Goal: Task Accomplishment & Management: Use online tool/utility

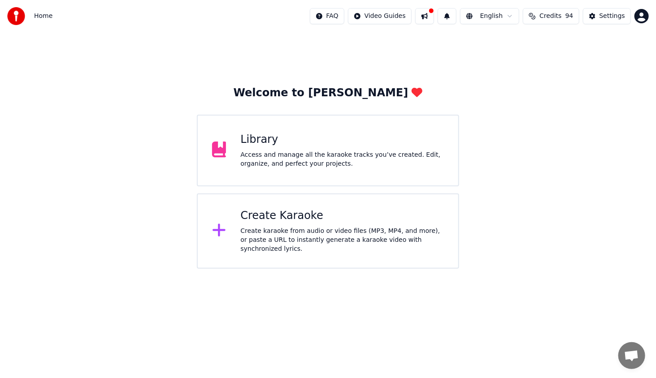
click at [386, 232] on div "Create karaoke from audio or video files (MP3, MP4, and more), or paste a URL t…" at bounding box center [341, 240] width 203 height 27
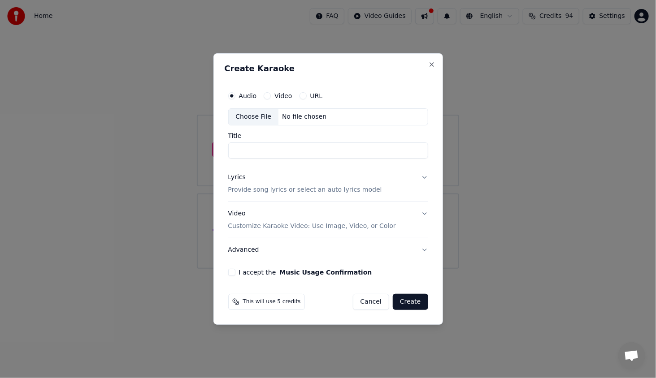
click at [241, 95] on label "Audio" at bounding box center [248, 96] width 18 height 6
click at [235, 95] on button "Audio" at bounding box center [231, 95] width 7 height 7
click at [264, 117] on div "Choose File" at bounding box center [254, 117] width 50 height 16
type input "**********"
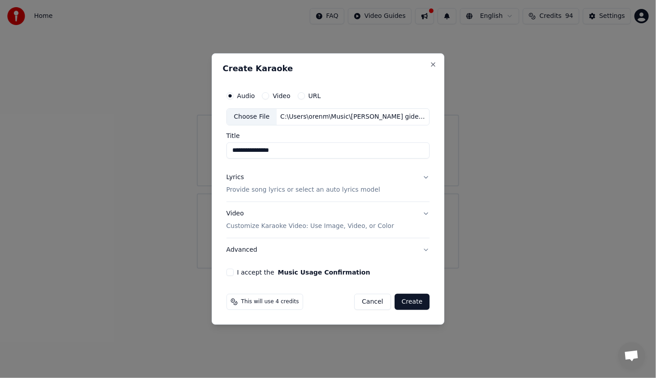
click at [238, 178] on div "Lyrics" at bounding box center [234, 177] width 17 height 9
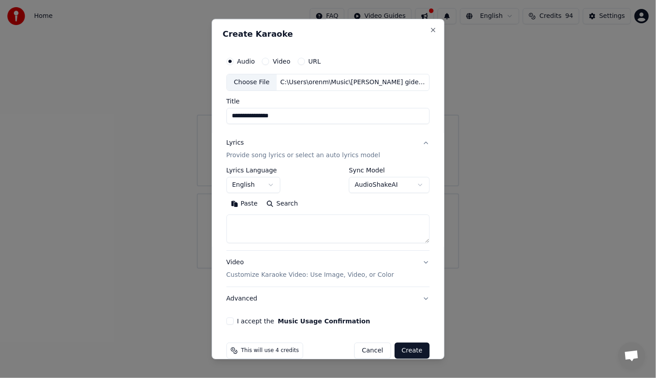
click at [255, 183] on body "**********" at bounding box center [328, 134] width 656 height 269
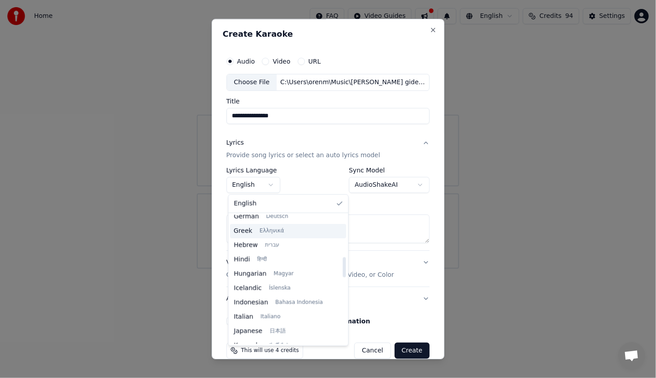
scroll to position [269, 0]
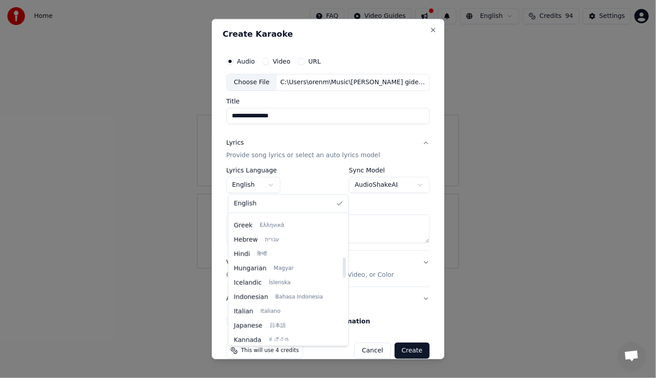
select select "**"
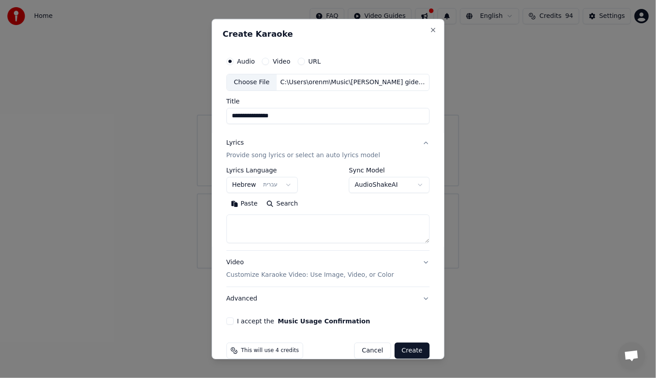
click at [273, 224] on textarea at bounding box center [327, 229] width 203 height 29
paste textarea "**********"
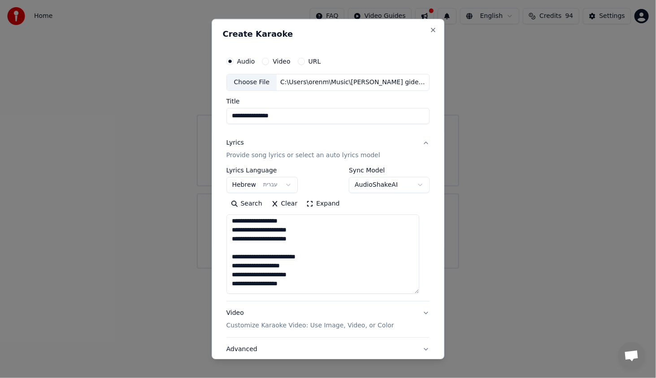
drag, startPoint x: 417, startPoint y: 238, endPoint x: 413, endPoint y: 268, distance: 29.9
click at [423, 285] on div "**********" at bounding box center [328, 214] width 211 height 330
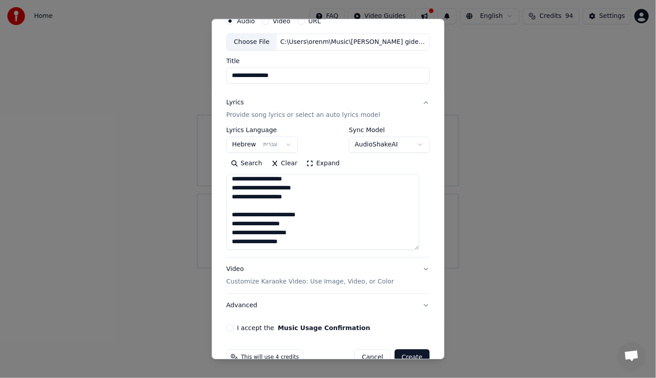
scroll to position [60, 0]
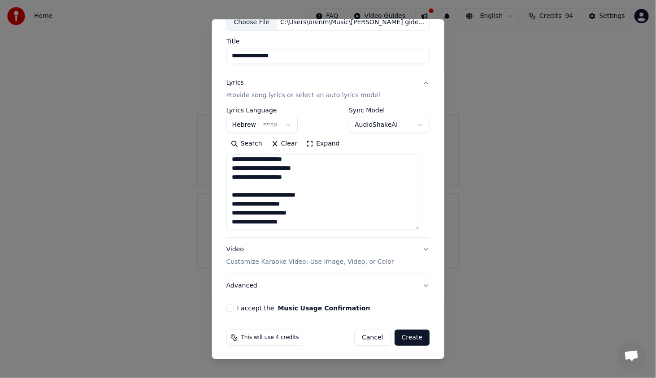
type textarea "**********"
click at [234, 248] on div "Video Customize Karaoke Video: Use Image, Video, or Color" at bounding box center [310, 256] width 168 height 22
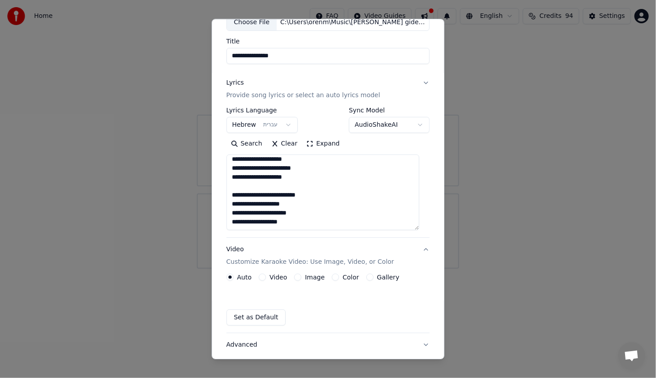
scroll to position [0, 0]
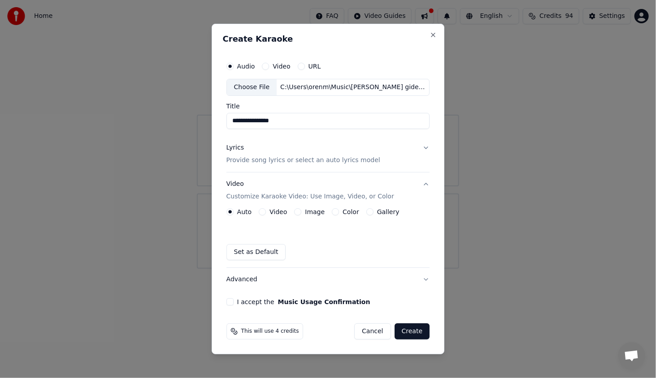
click at [249, 281] on button "Advanced" at bounding box center [327, 279] width 203 height 23
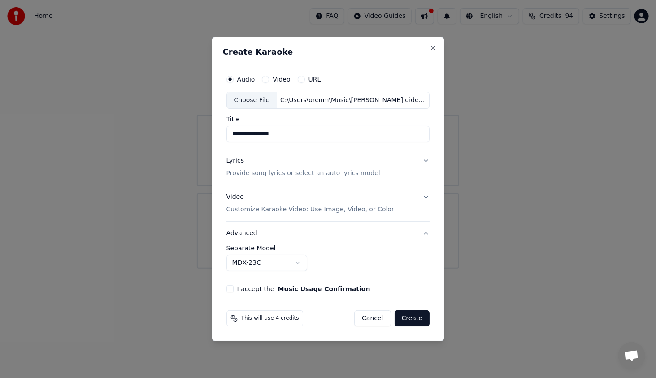
click at [294, 260] on body "**********" at bounding box center [328, 134] width 656 height 269
click at [382, 269] on body "**********" at bounding box center [328, 134] width 656 height 269
click at [234, 290] on button "I accept the Music Usage Confirmation" at bounding box center [229, 288] width 7 height 7
click at [251, 177] on p "Provide song lyrics or select an auto lyrics model" at bounding box center [303, 173] width 154 height 9
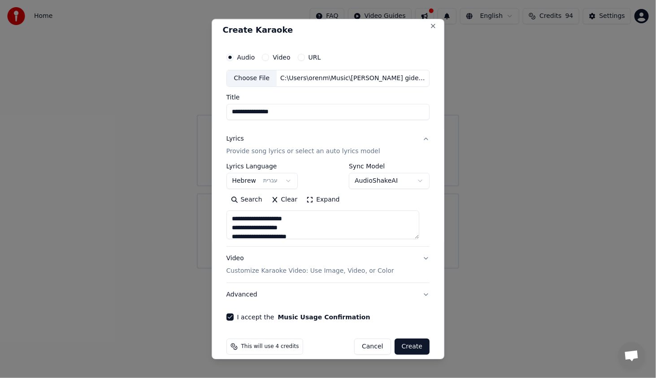
scroll to position [13, 0]
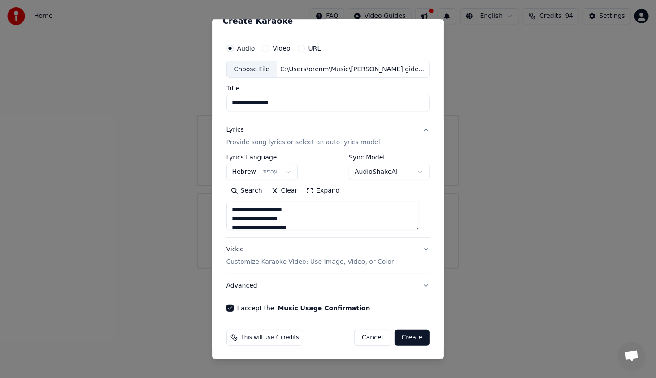
click at [407, 337] on button "Create" at bounding box center [411, 338] width 35 height 16
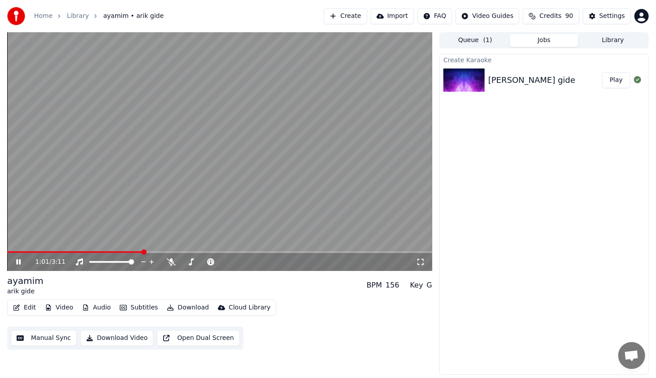
click at [20, 260] on icon at bounding box center [18, 261] width 4 height 5
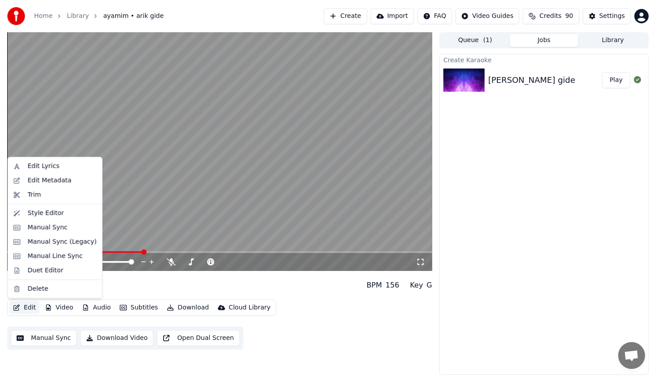
click at [20, 305] on button "Edit" at bounding box center [24, 308] width 30 height 13
click at [53, 208] on div "Style Editor" at bounding box center [55, 213] width 91 height 14
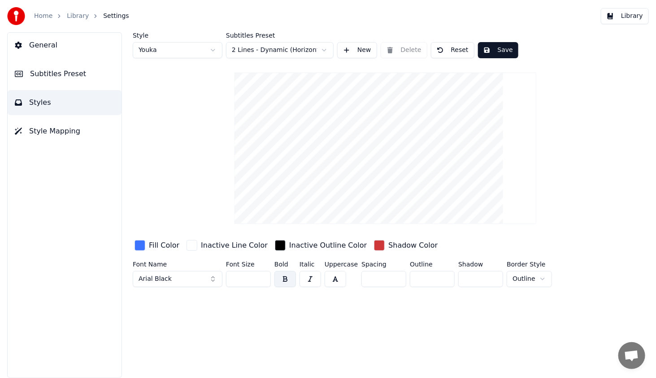
click at [237, 47] on html "Home Library Settings Library General Subtitles Preset Styles Style Mapping Sty…" at bounding box center [328, 189] width 656 height 378
click at [497, 51] on button "Save" at bounding box center [498, 50] width 40 height 16
click at [630, 18] on button "Library" at bounding box center [625, 16] width 48 height 16
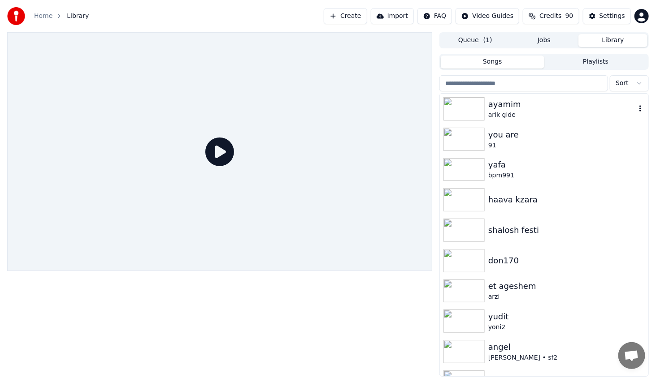
click at [472, 104] on img at bounding box center [463, 108] width 41 height 23
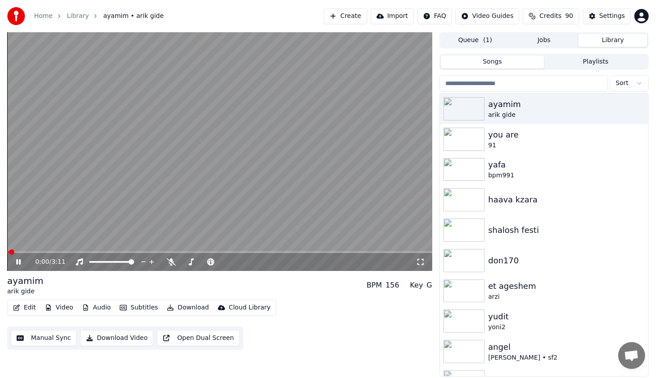
click at [28, 252] on span at bounding box center [219, 252] width 425 height 2
drag, startPoint x: 47, startPoint y: 255, endPoint x: 56, endPoint y: 251, distance: 9.5
click at [56, 252] on div "0:10 / 3:11" at bounding box center [219, 261] width 425 height 20
click at [59, 251] on span at bounding box center [219, 252] width 425 height 2
click at [83, 251] on video at bounding box center [219, 151] width 425 height 239
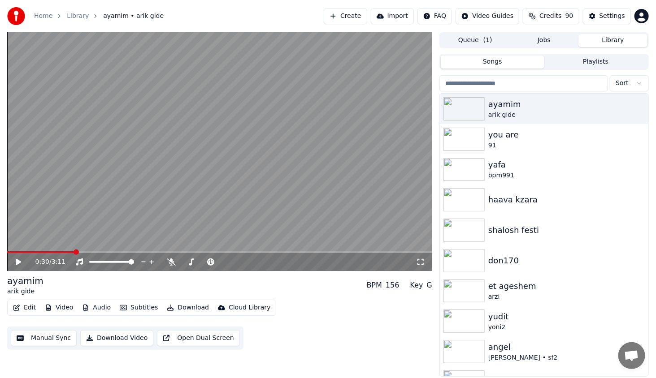
click at [18, 263] on icon at bounding box center [18, 262] width 5 height 6
click at [20, 262] on icon at bounding box center [18, 261] width 4 height 5
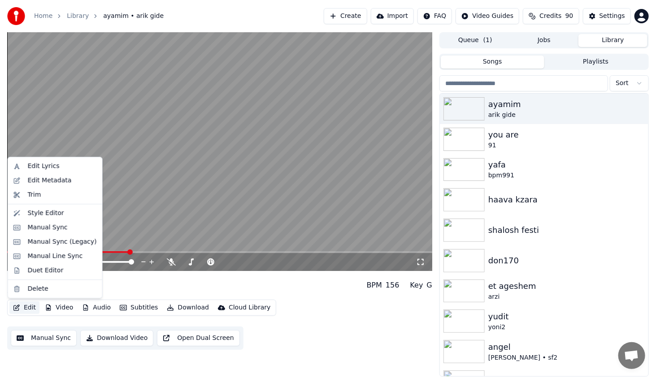
click at [18, 304] on button "Edit" at bounding box center [24, 308] width 30 height 13
click at [47, 218] on div "Style Editor" at bounding box center [55, 213] width 91 height 14
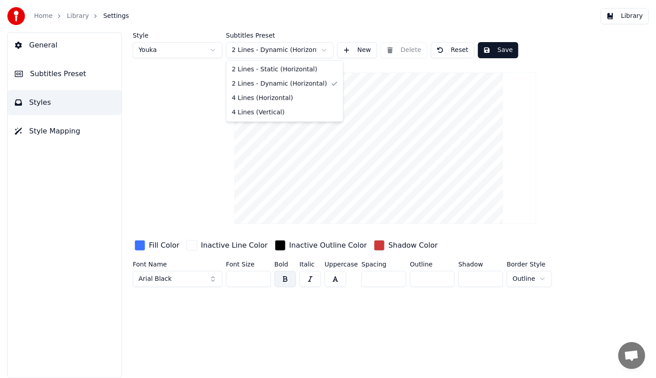
click at [253, 49] on html "Home Library Settings Library General Subtitles Preset Styles Style Mapping Sty…" at bounding box center [328, 189] width 656 height 378
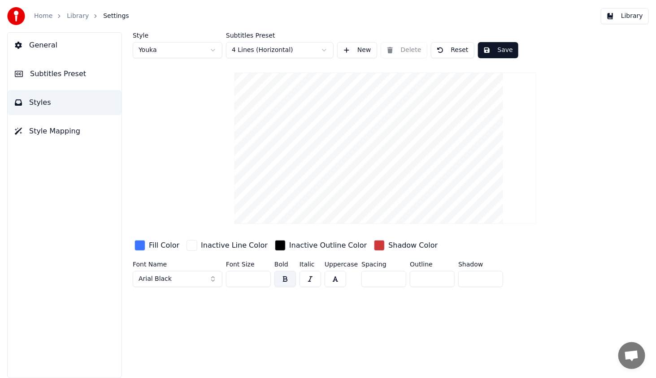
click at [253, 51] on html "Home Library Settings Library General Subtitles Preset Styles Style Mapping Sty…" at bounding box center [328, 189] width 656 height 378
click at [181, 51] on html "Home Library Settings Library General Subtitles Preset Styles Style Mapping Sty…" at bounding box center [328, 189] width 656 height 378
type input "**"
type input "*"
click at [175, 50] on html "Home Library Settings Library General Subtitles Preset Styles Style Mapping Sty…" at bounding box center [328, 189] width 656 height 378
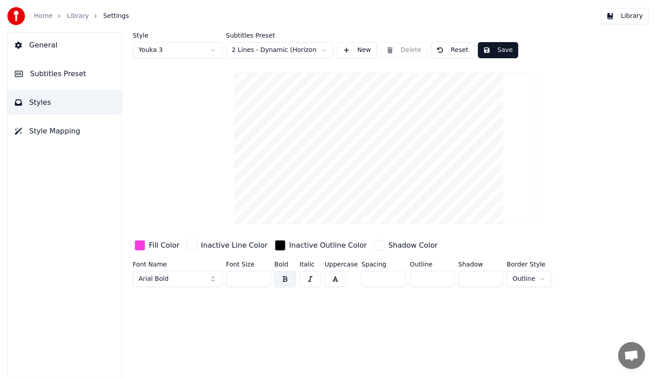
click at [160, 49] on html "Home Library Settings Library General Subtitles Preset Styles Style Mapping Sty…" at bounding box center [328, 189] width 656 height 378
click at [496, 48] on button "Save" at bounding box center [498, 50] width 40 height 16
click at [623, 16] on button "Library" at bounding box center [625, 16] width 48 height 16
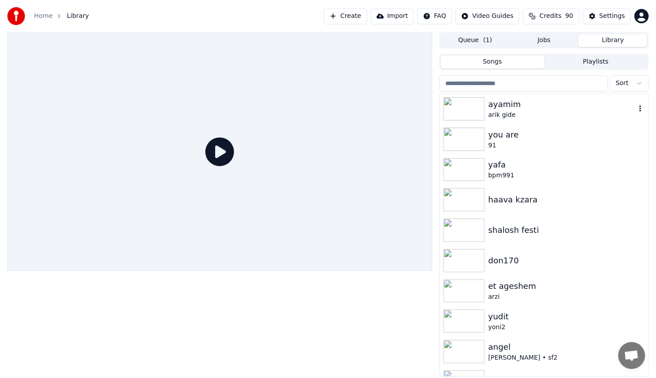
click at [454, 103] on img at bounding box center [463, 108] width 41 height 23
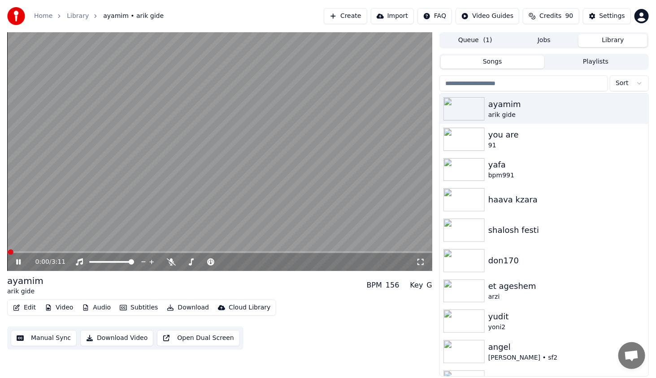
drag, startPoint x: 56, startPoint y: 250, endPoint x: 60, endPoint y: 251, distance: 4.6
click at [59, 251] on video at bounding box center [219, 151] width 425 height 239
click at [61, 252] on span at bounding box center [219, 252] width 425 height 2
click at [22, 259] on div "0:25 / 3:11" at bounding box center [220, 262] width 418 height 9
click at [21, 260] on icon at bounding box center [24, 262] width 21 height 7
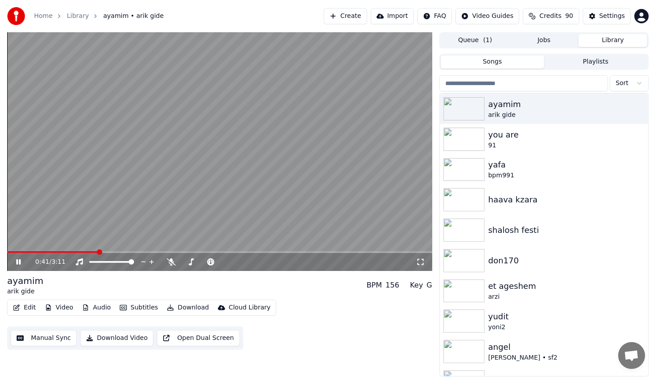
click at [98, 253] on span at bounding box center [219, 252] width 425 height 2
click at [95, 252] on span at bounding box center [54, 252] width 94 height 2
click at [19, 268] on div "0:54 / 3:11" at bounding box center [219, 262] width 425 height 18
click at [20, 265] on icon at bounding box center [18, 261] width 4 height 5
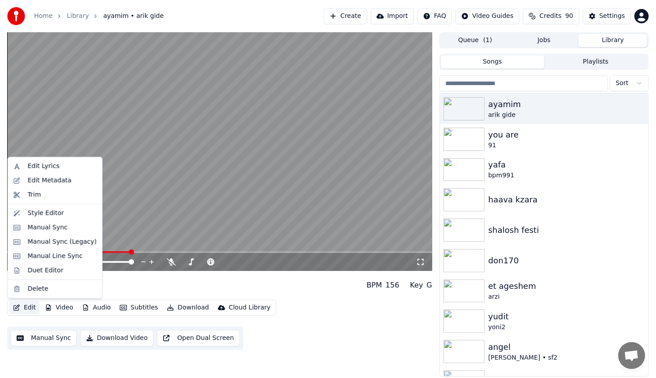
click at [29, 306] on button "Edit" at bounding box center [24, 308] width 30 height 13
click at [39, 215] on div "Style Editor" at bounding box center [46, 213] width 36 height 9
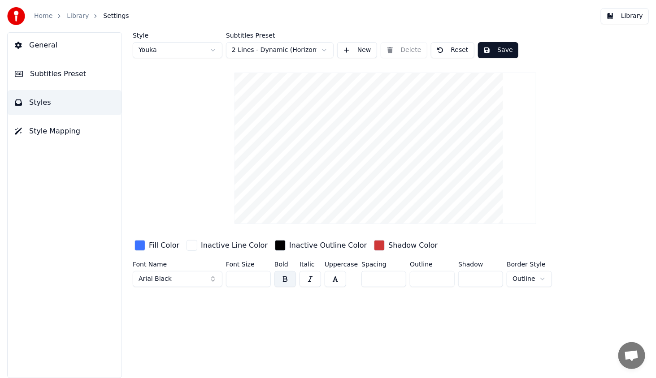
click at [65, 46] on button "General" at bounding box center [65, 45] width 114 height 25
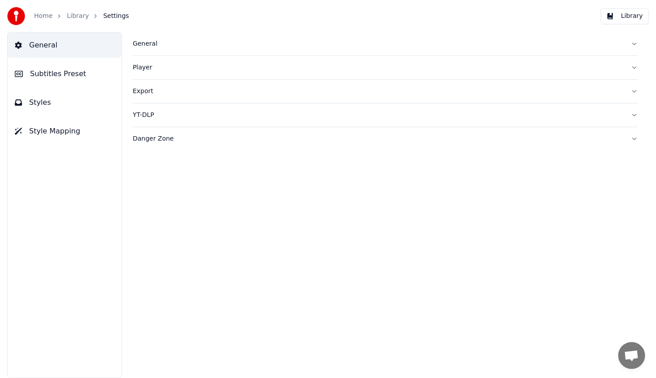
click at [142, 45] on div "General" at bounding box center [378, 43] width 491 height 9
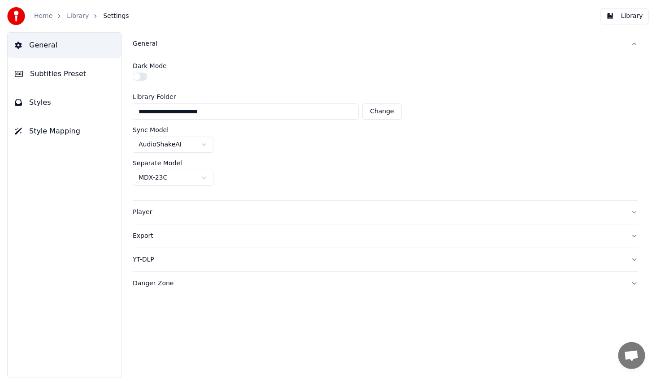
click at [69, 71] on span "Subtitles Preset" at bounding box center [58, 74] width 56 height 11
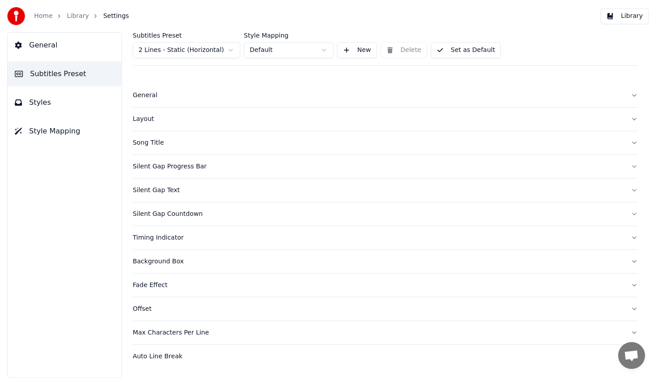
click at [268, 48] on html "Home Library Settings Library General Subtitles Preset Styles Style Mapping Sub…" at bounding box center [328, 189] width 656 height 378
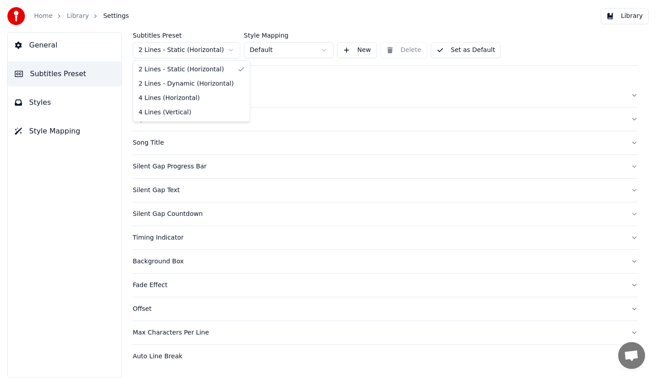
click at [170, 53] on html "Home Library Settings Library General Subtitles Preset Styles Style Mapping Sub…" at bounding box center [328, 189] width 656 height 378
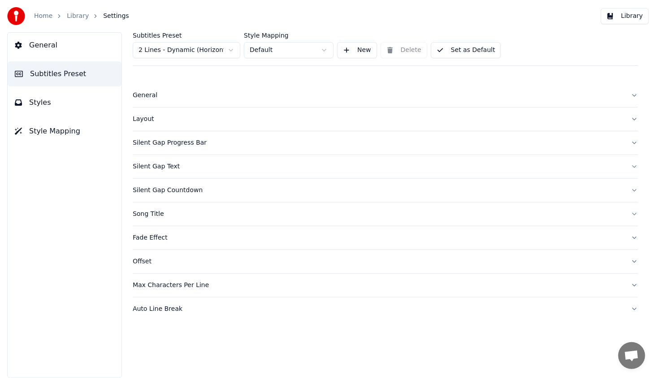
click at [146, 95] on div "General" at bounding box center [378, 95] width 491 height 9
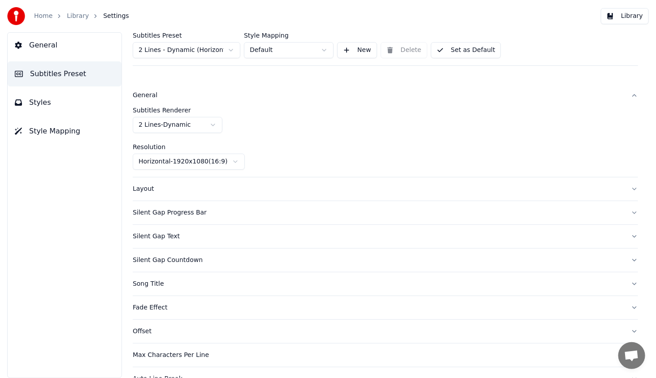
click at [202, 160] on html "Home Library Settings Library General Subtitles Preset Styles Style Mapping Sub…" at bounding box center [328, 189] width 656 height 378
click at [247, 142] on html "Home Library Settings Library General Subtitles Preset Styles Style Mapping Sub…" at bounding box center [328, 189] width 656 height 378
click at [139, 186] on div "Layout" at bounding box center [378, 189] width 491 height 9
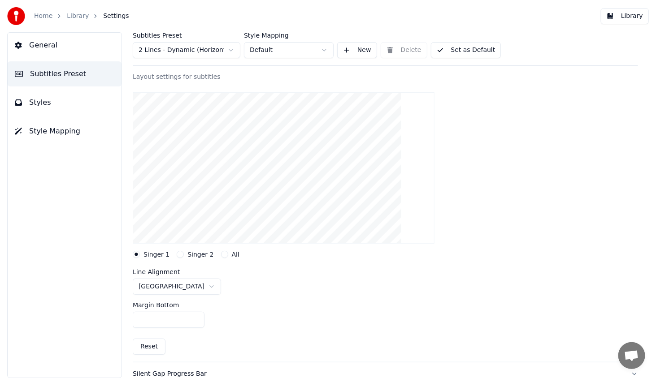
scroll to position [90, 0]
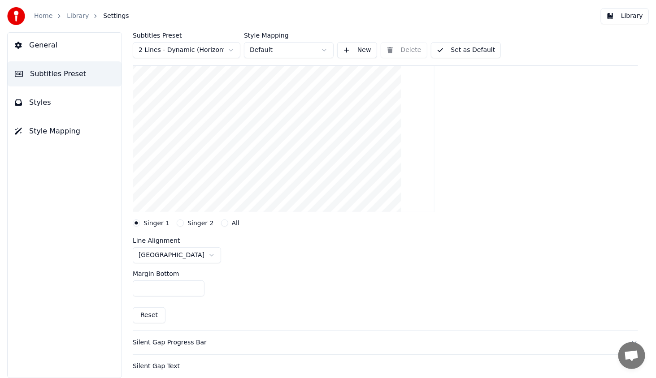
click at [177, 254] on html "Home Library Settings Library General Subtitles Preset Styles Style Mapping Sub…" at bounding box center [328, 189] width 656 height 378
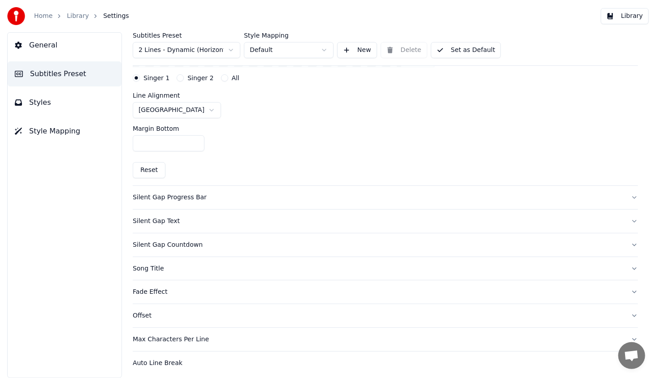
scroll to position [237, 0]
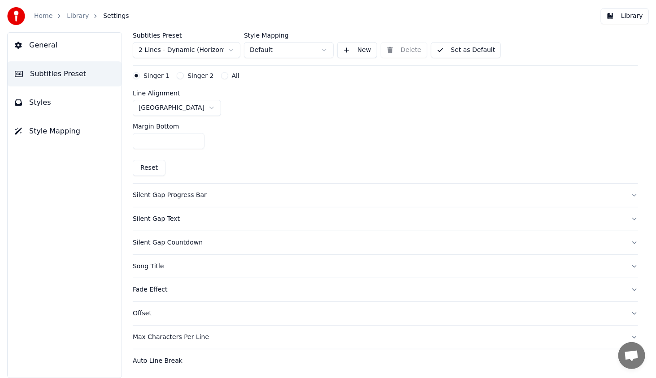
click at [157, 265] on div "Song Title" at bounding box center [378, 266] width 491 height 9
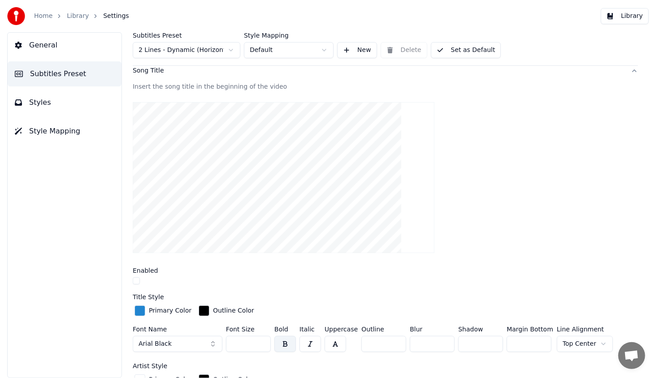
scroll to position [178, 0]
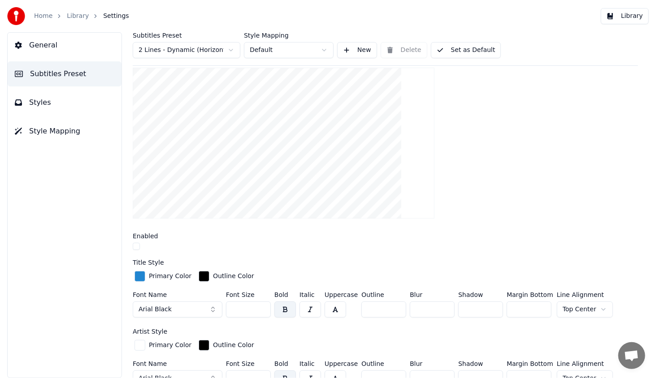
click at [139, 243] on button "button" at bounding box center [136, 246] width 7 height 7
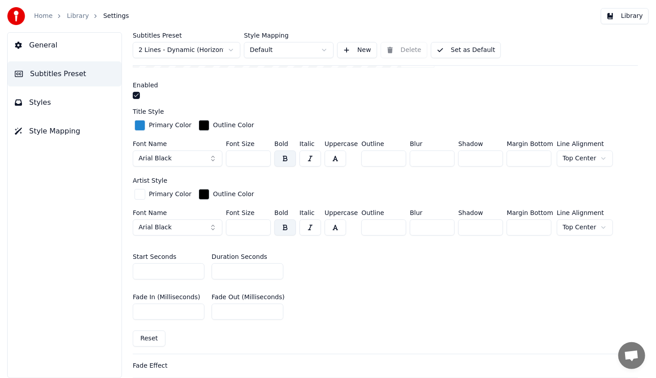
scroll to position [403, 0]
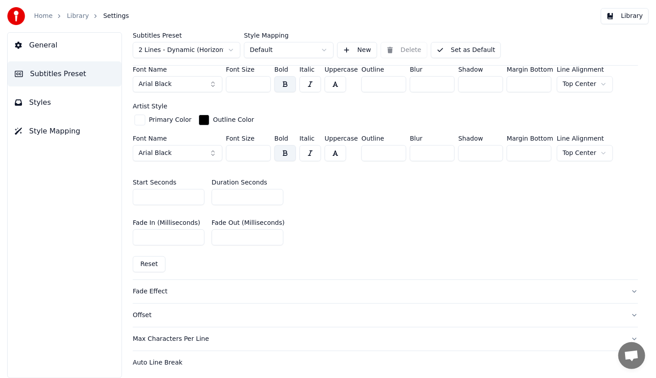
click at [141, 315] on div "Offset" at bounding box center [378, 315] width 491 height 9
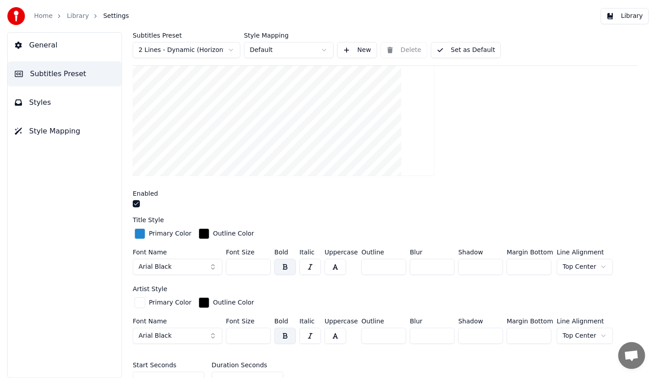
scroll to position [53, 0]
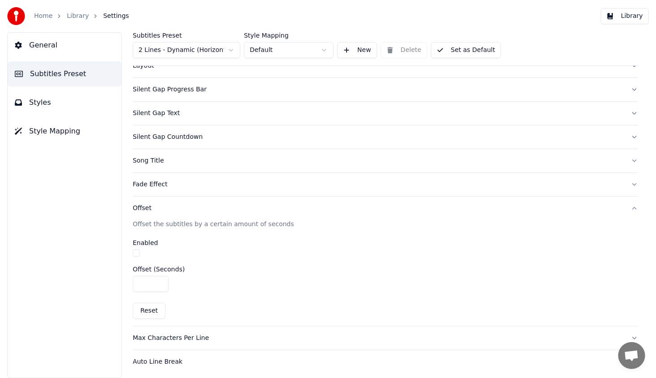
click at [149, 225] on div "Offset the subtitles by a certain amount of seconds" at bounding box center [385, 224] width 505 height 9
click at [264, 221] on div "Offset the subtitles by a certain amount of seconds" at bounding box center [385, 224] width 505 height 9
click at [138, 250] on button "button" at bounding box center [136, 253] width 7 height 7
click at [158, 220] on div "Offset the subtitles by a certain amount of seconds" at bounding box center [385, 224] width 505 height 9
click at [159, 280] on input "*" at bounding box center [151, 284] width 36 height 16
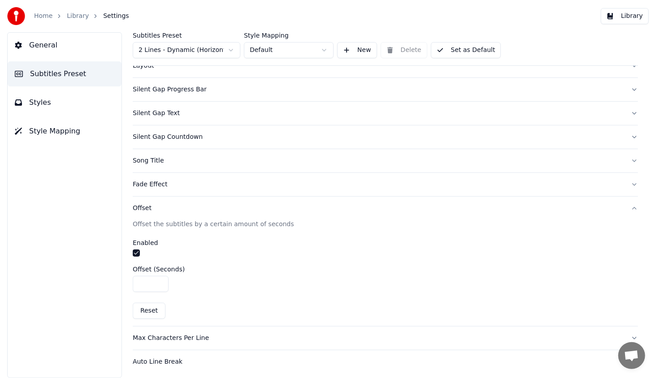
click at [158, 279] on input "***" at bounding box center [151, 284] width 36 height 16
click at [160, 281] on input "***" at bounding box center [151, 284] width 36 height 16
click at [159, 284] on input "***" at bounding box center [151, 284] width 36 height 16
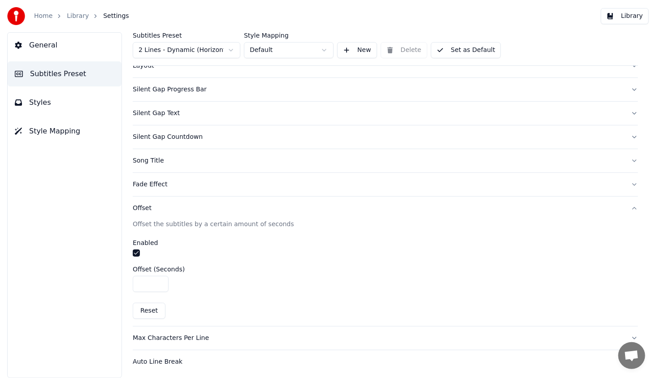
click at [159, 284] on input "***" at bounding box center [151, 284] width 36 height 16
click at [159, 284] on input "*" at bounding box center [151, 284] width 36 height 16
click at [159, 284] on input "****" at bounding box center [151, 284] width 36 height 16
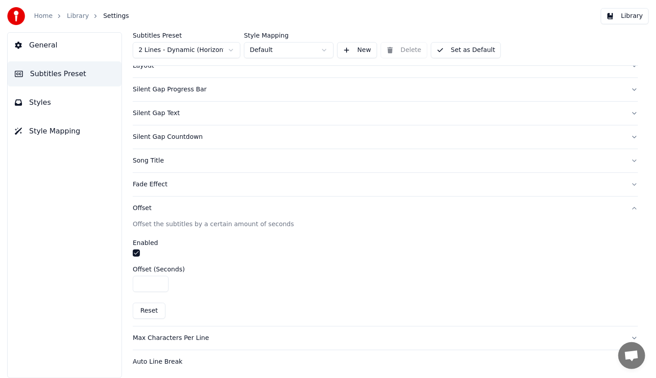
type input "****"
click at [159, 284] on input "****" at bounding box center [151, 284] width 36 height 16
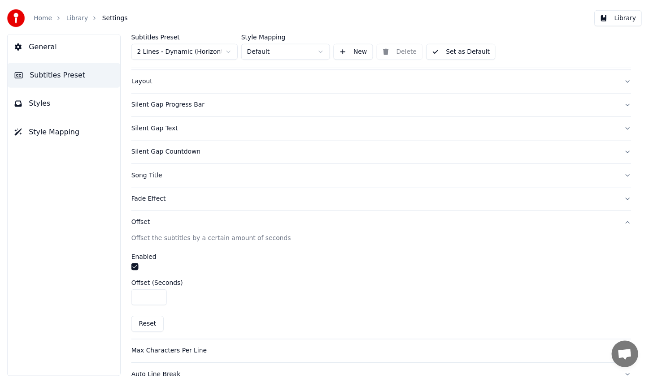
scroll to position [0, 0]
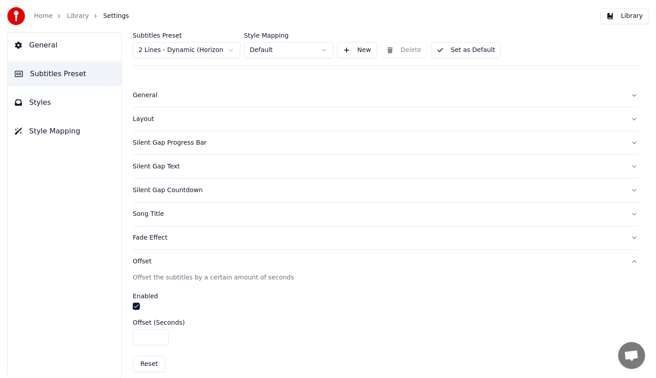
click at [632, 17] on button "Library" at bounding box center [625, 16] width 48 height 16
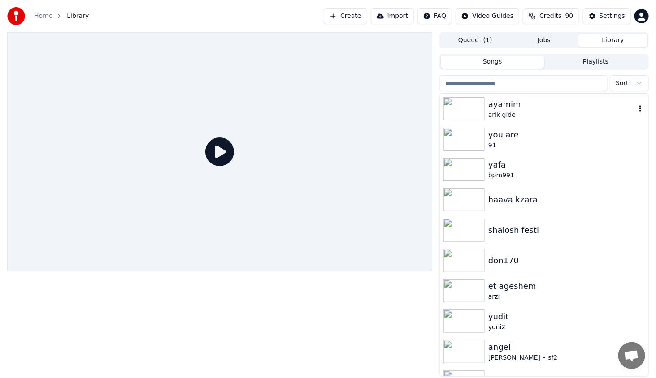
click at [477, 106] on img at bounding box center [463, 108] width 41 height 23
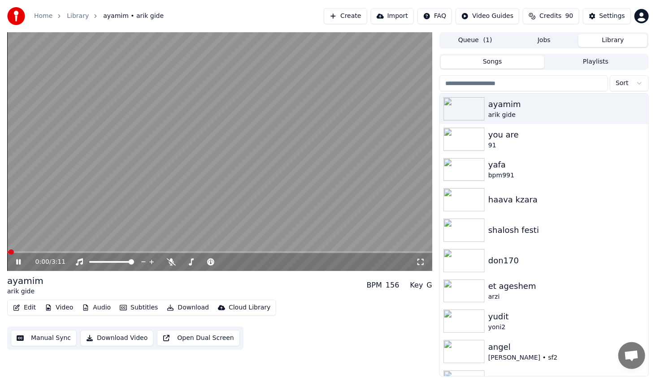
click at [60, 251] on video at bounding box center [219, 151] width 425 height 239
click at [61, 251] on span at bounding box center [219, 252] width 425 height 2
click at [17, 265] on icon at bounding box center [24, 262] width 21 height 7
drag, startPoint x: 81, startPoint y: 255, endPoint x: 92, endPoint y: 254, distance: 11.2
click at [91, 254] on div "0:28 / 3:11" at bounding box center [219, 262] width 425 height 18
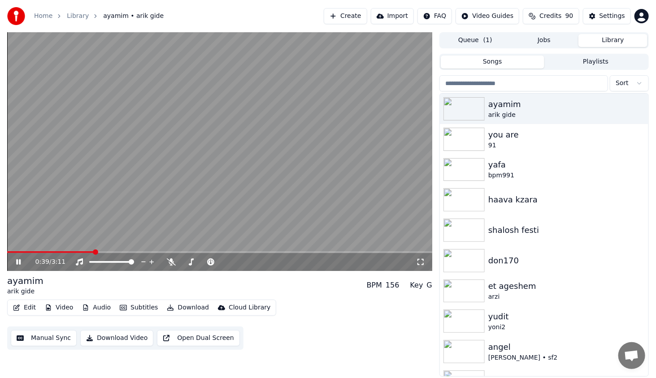
click at [94, 253] on span at bounding box center [219, 252] width 425 height 2
drag, startPoint x: 126, startPoint y: 252, endPoint x: 134, endPoint y: 253, distance: 7.3
click at [130, 253] on body "Home Library ayamim • arik gide Create Import FAQ Video Guides Credits 90 Setti…" at bounding box center [328, 189] width 656 height 378
click at [134, 253] on span at bounding box center [219, 252] width 425 height 2
click at [237, 293] on div "[PERSON_NAME] gide BPM 156 Key G" at bounding box center [219, 286] width 425 height 22
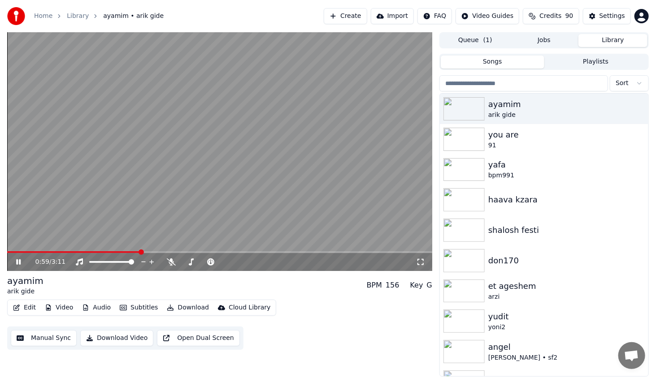
click at [138, 251] on span at bounding box center [140, 252] width 5 height 5
click at [131, 251] on span at bounding box center [132, 252] width 5 height 5
click at [128, 251] on video at bounding box center [219, 151] width 425 height 239
click at [13, 303] on button "Edit" at bounding box center [24, 308] width 30 height 13
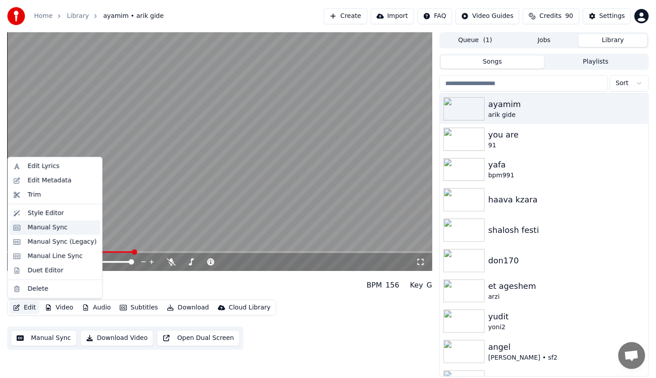
click at [63, 224] on div "Manual Sync" at bounding box center [62, 227] width 69 height 9
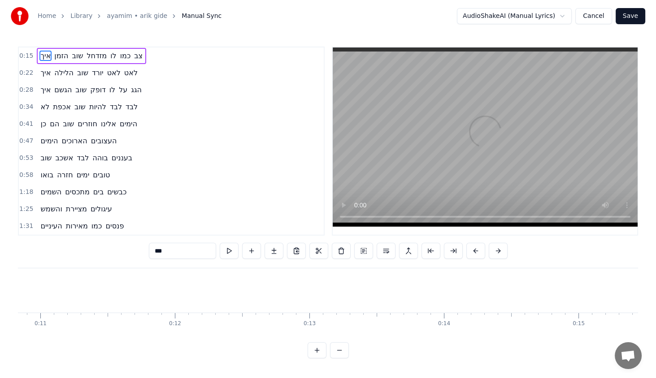
scroll to position [0, 2088]
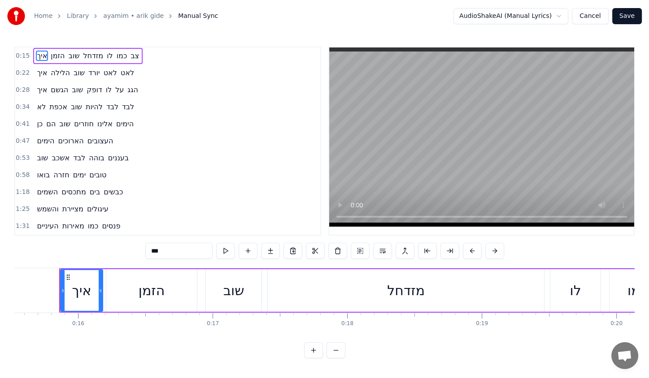
click at [594, 17] on button "Cancel" at bounding box center [589, 16] width 36 height 16
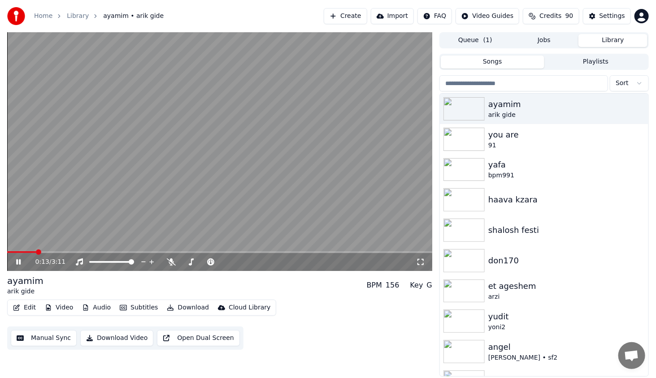
click at [36, 251] on span at bounding box center [219, 252] width 425 height 2
click at [65, 251] on span at bounding box center [219, 252] width 425 height 2
drag, startPoint x: 86, startPoint y: 251, endPoint x: 97, endPoint y: 255, distance: 11.1
click at [97, 255] on div "0:28 / 3:11" at bounding box center [219, 151] width 425 height 239
click at [18, 263] on icon at bounding box center [18, 262] width 5 height 6
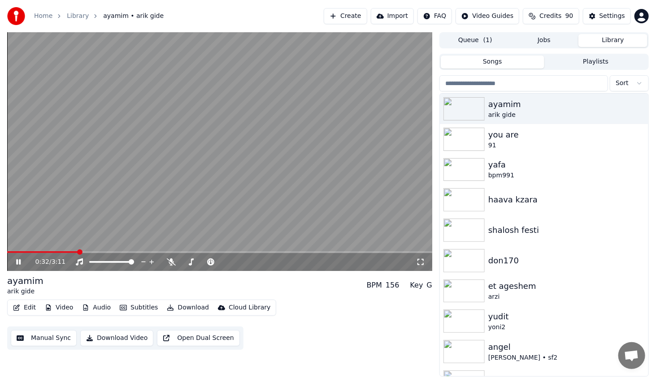
click at [81, 251] on span at bounding box center [219, 252] width 425 height 2
click at [90, 251] on span at bounding box center [219, 252] width 425 height 2
click at [100, 251] on span at bounding box center [219, 252] width 425 height 2
click at [16, 264] on icon at bounding box center [18, 261] width 4 height 5
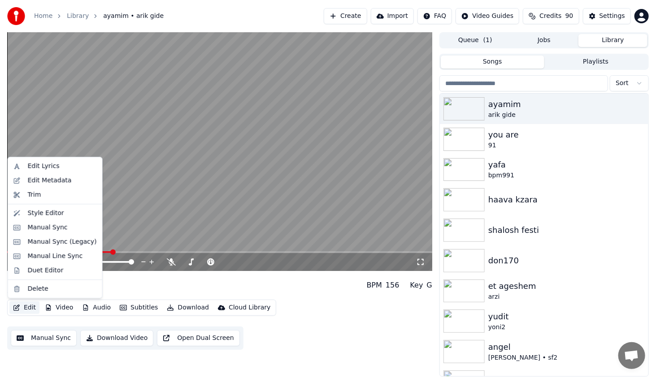
click at [33, 307] on button "Edit" at bounding box center [24, 308] width 30 height 13
click at [52, 210] on div "Style Editor" at bounding box center [46, 213] width 36 height 9
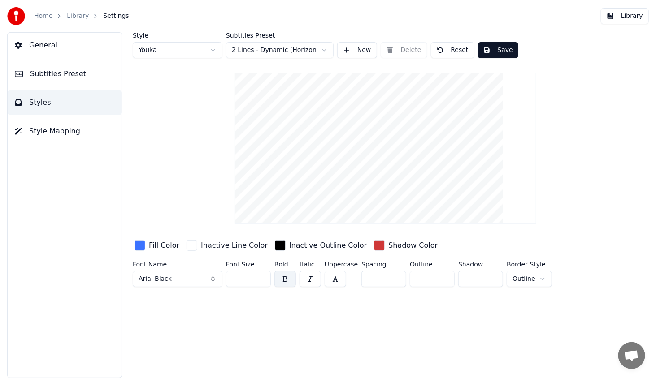
click at [58, 49] on button "General" at bounding box center [65, 45] width 114 height 25
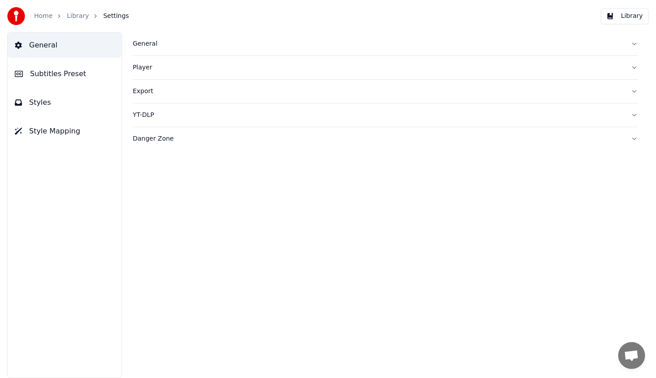
click at [151, 42] on div "General" at bounding box center [378, 43] width 491 height 9
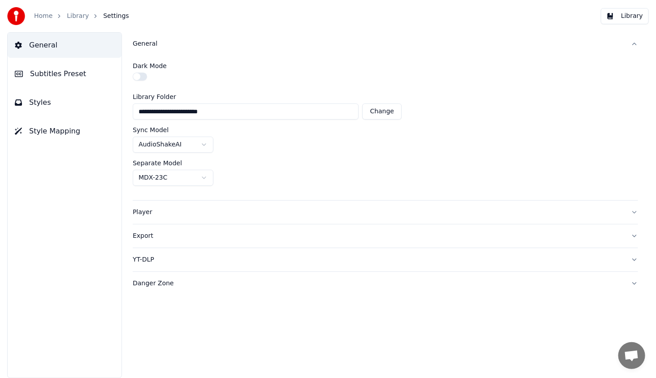
click at [146, 208] on div "Player" at bounding box center [378, 212] width 491 height 9
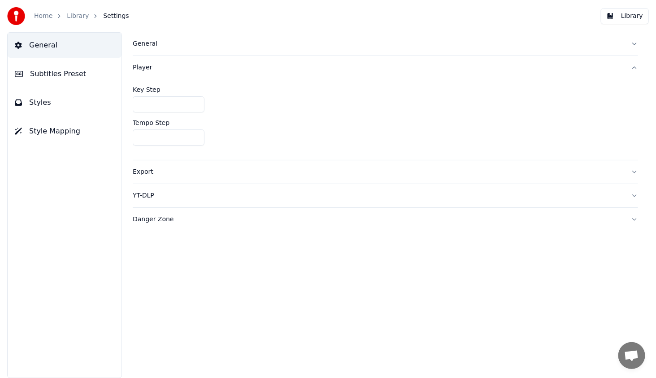
click at [148, 174] on div "Export" at bounding box center [378, 172] width 491 height 9
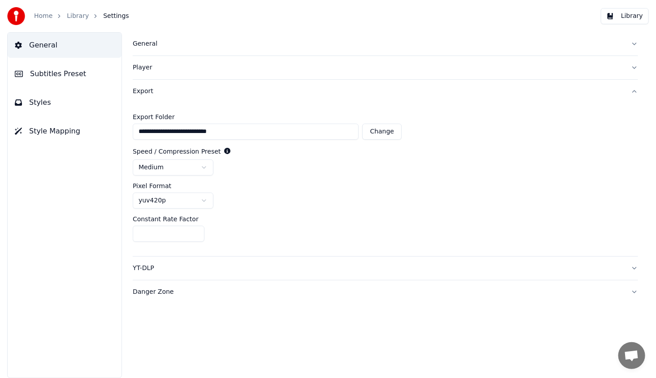
click at [148, 268] on div "YT-DLP" at bounding box center [378, 268] width 491 height 9
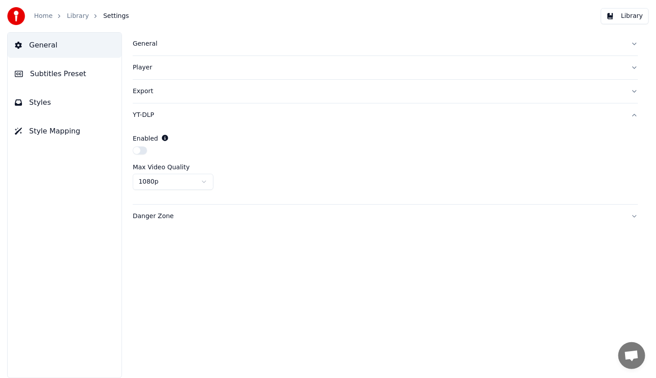
click at [158, 218] on div "Danger Zone" at bounding box center [378, 216] width 491 height 9
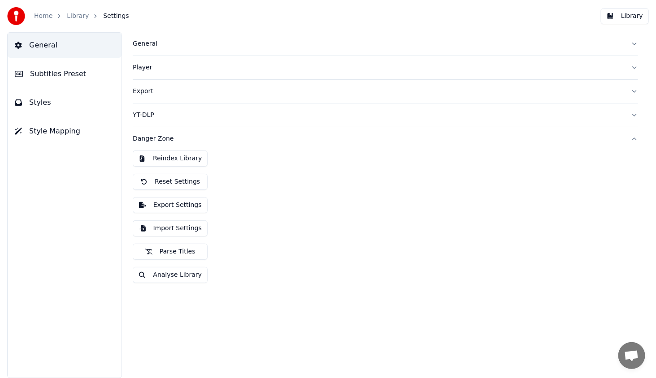
click at [224, 182] on div "Reindex Library Reset Settings Export Settings Import Settings Parse Titles Ana…" at bounding box center [385, 221] width 505 height 140
click at [182, 184] on button "Reset Settings" at bounding box center [170, 182] width 75 height 16
